Goal: Find specific page/section: Find specific page/section

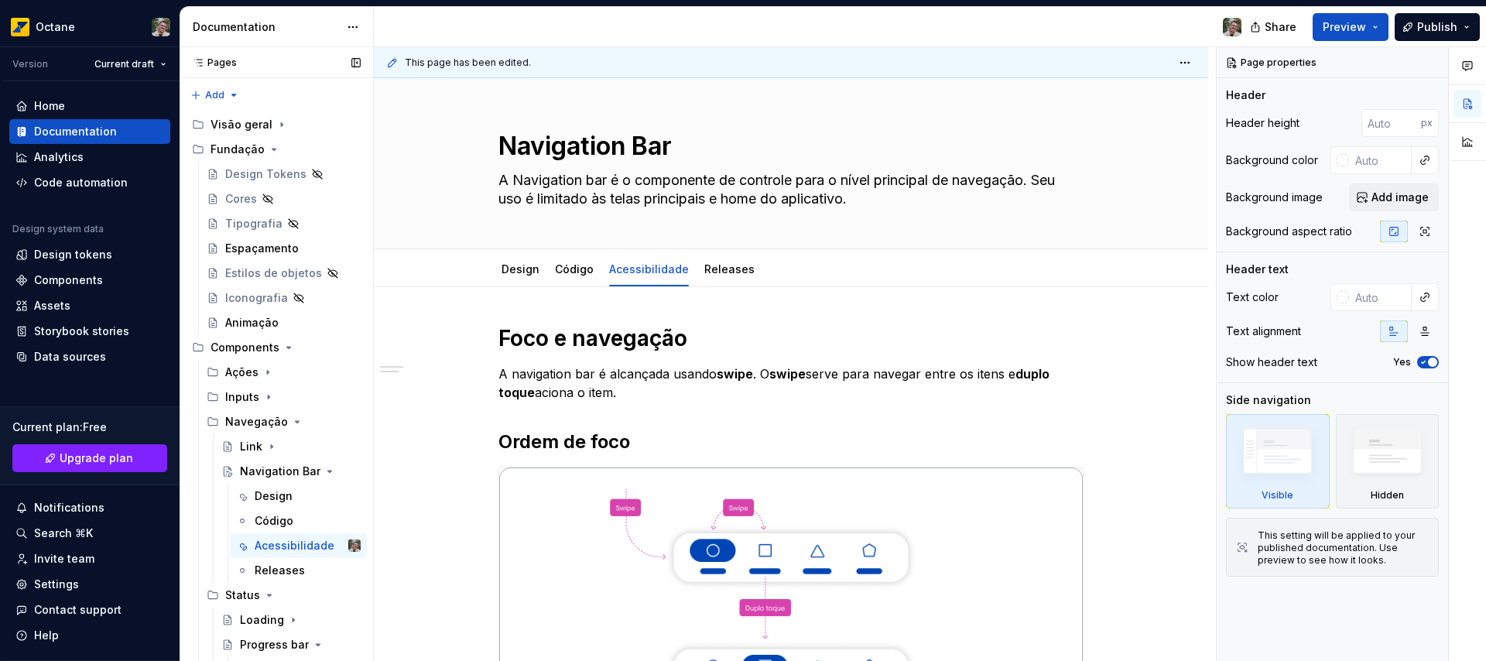
type textarea "*"
click at [73, 259] on div "Design tokens" at bounding box center [73, 254] width 78 height 15
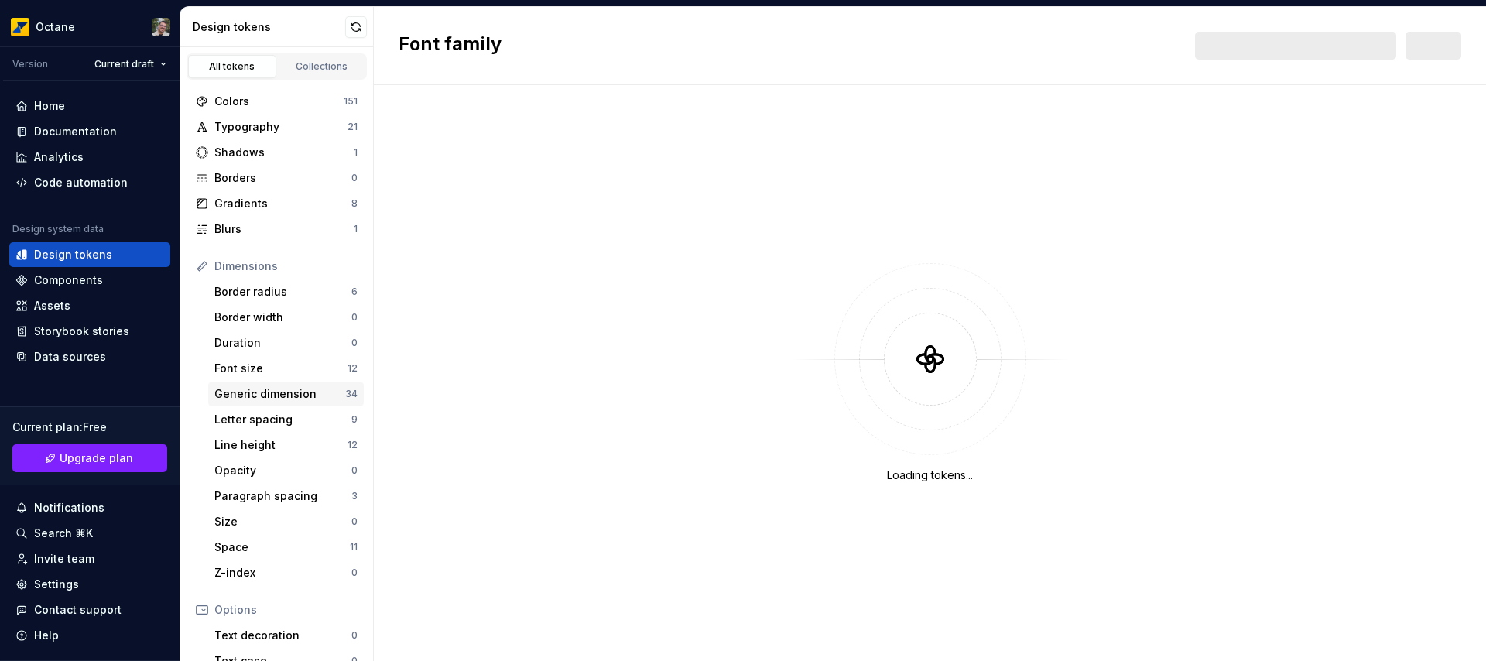
click at [276, 398] on div "Generic dimension" at bounding box center [279, 393] width 131 height 15
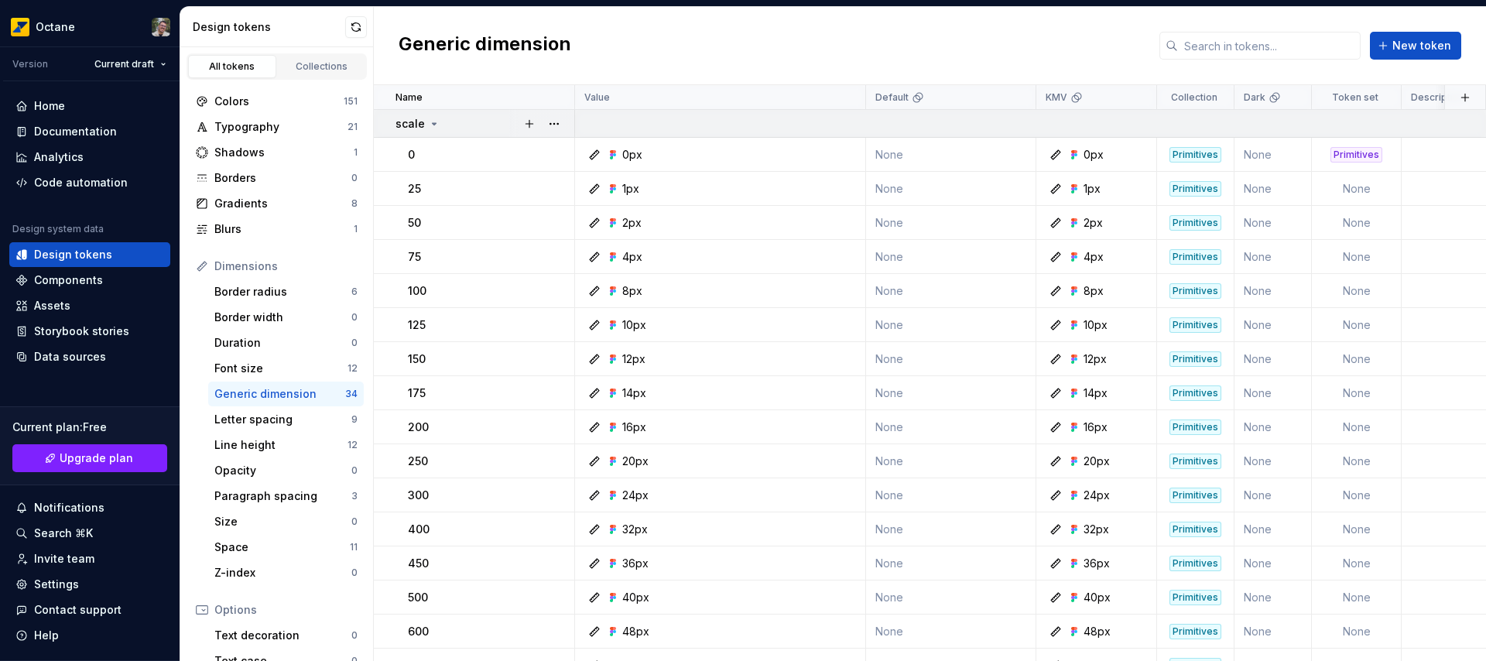
click at [433, 125] on icon at bounding box center [435, 124] width 4 height 2
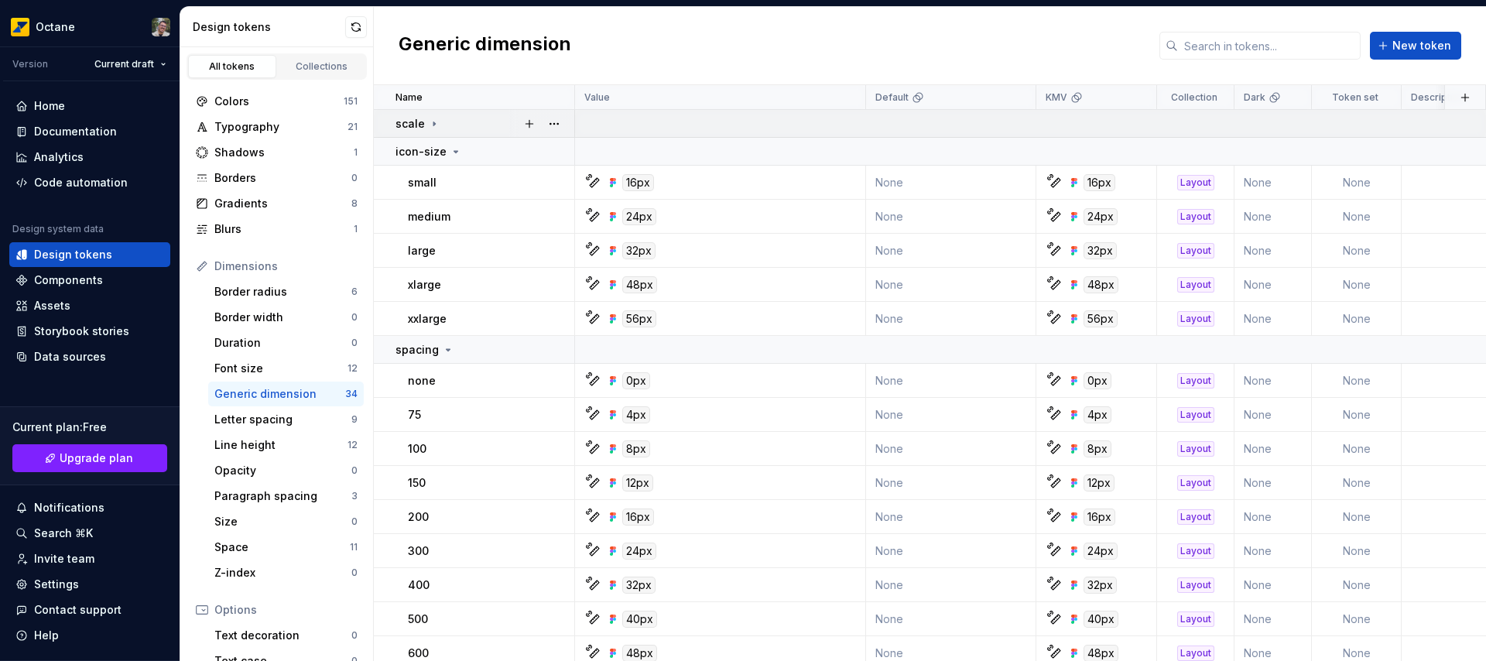
click at [433, 123] on icon at bounding box center [434, 124] width 2 height 4
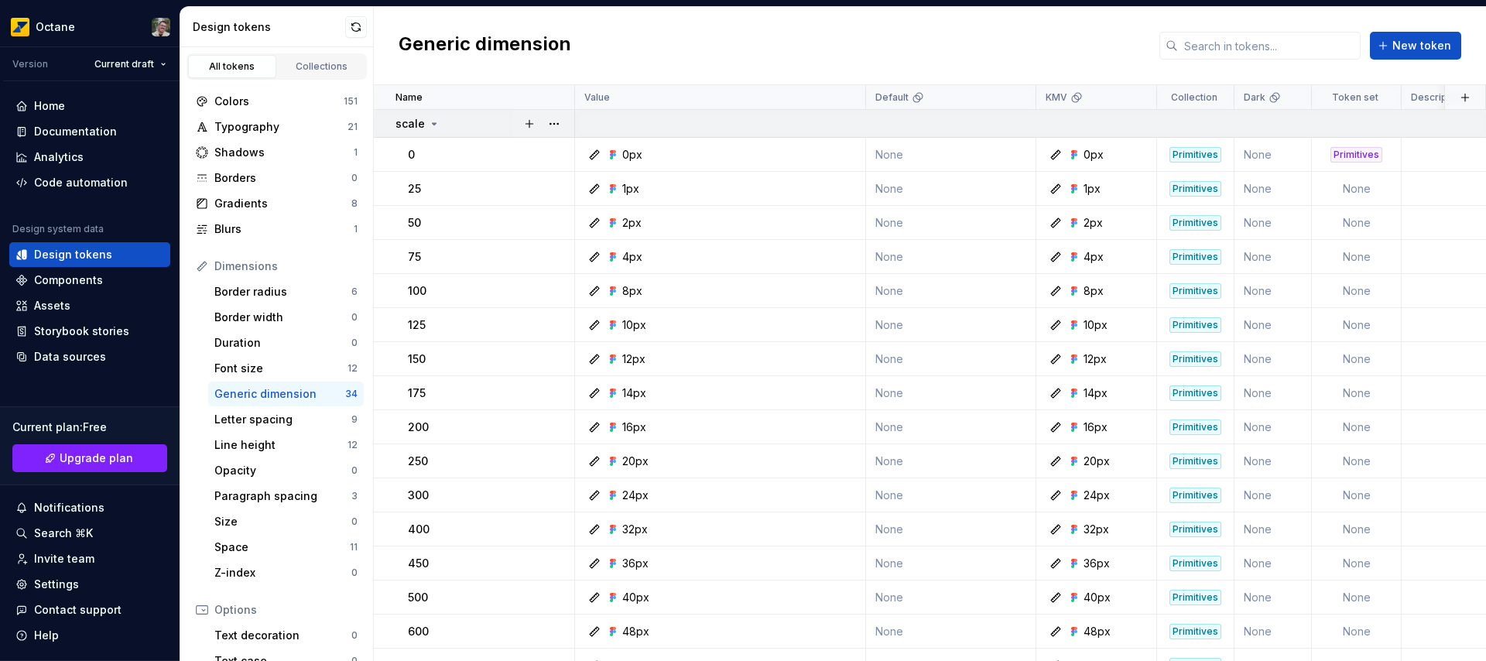
click at [433, 123] on icon at bounding box center [435, 124] width 4 height 2
